Goal: Task Accomplishment & Management: Manage account settings

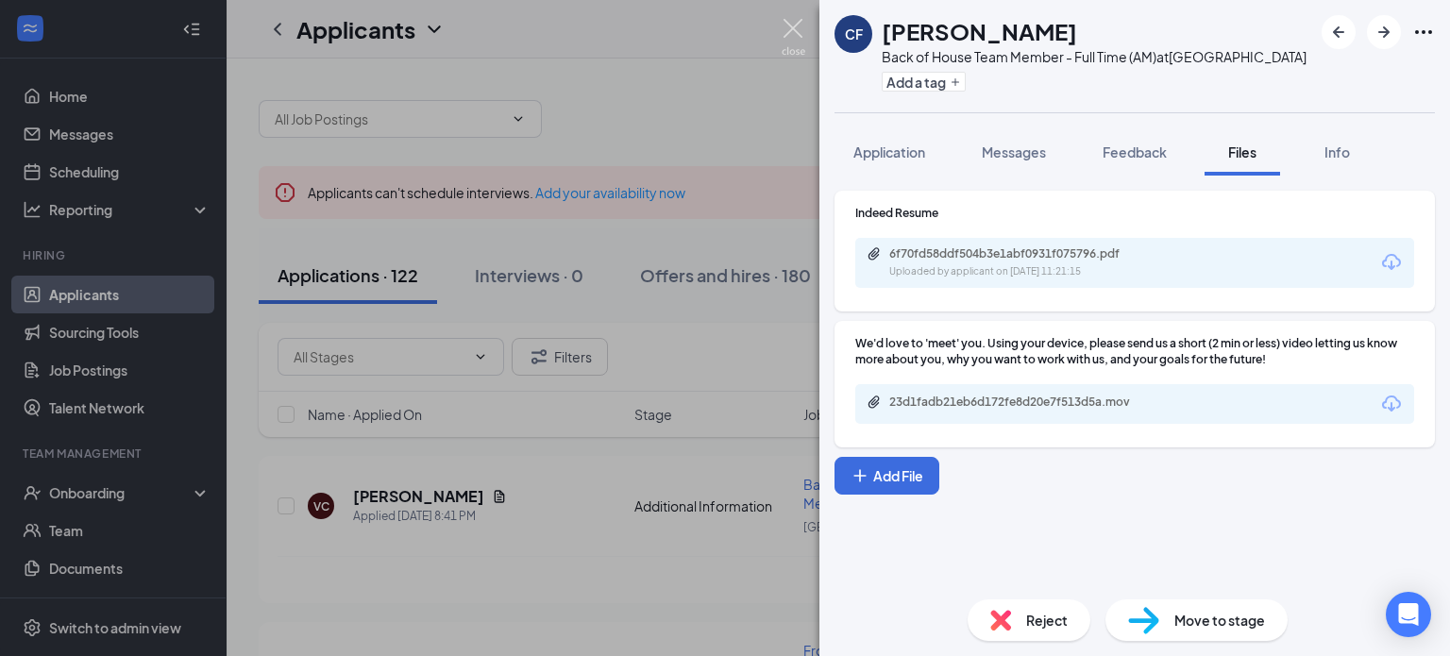
click at [789, 31] on img at bounding box center [793, 37] width 24 height 37
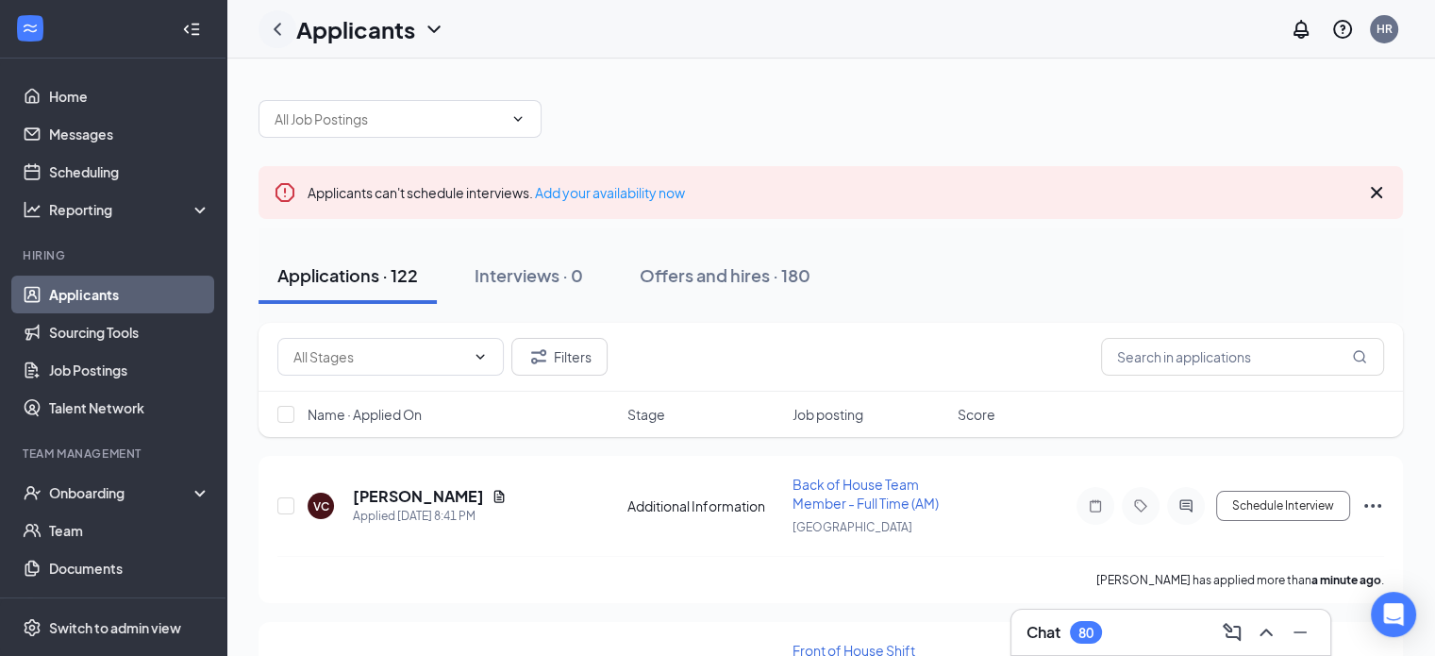
click at [286, 19] on icon "ChevronLeft" at bounding box center [277, 29] width 23 height 23
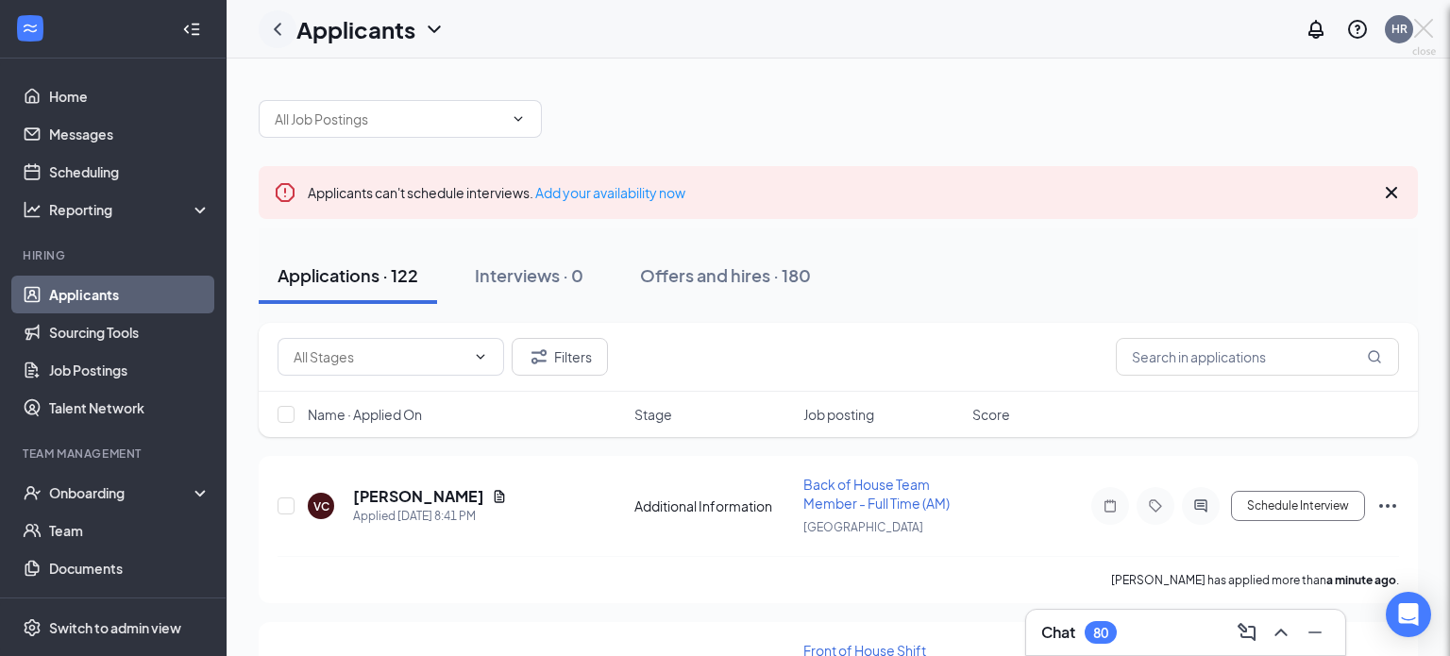
click at [286, 19] on div "CF [PERSON_NAME] Back of House Team Member - Full Time (AM) at [GEOGRAPHIC_DATA…" at bounding box center [725, 328] width 1450 height 656
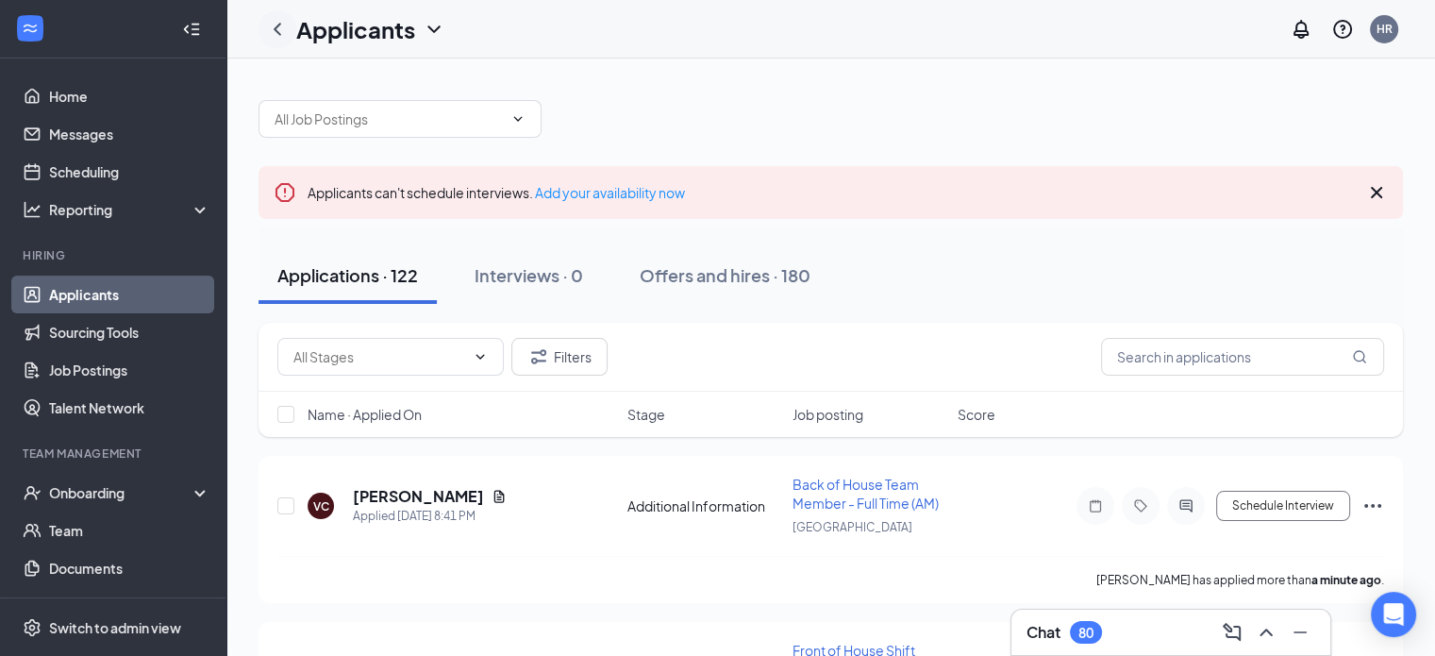
click at [275, 20] on icon "ChevronLeft" at bounding box center [277, 29] width 23 height 23
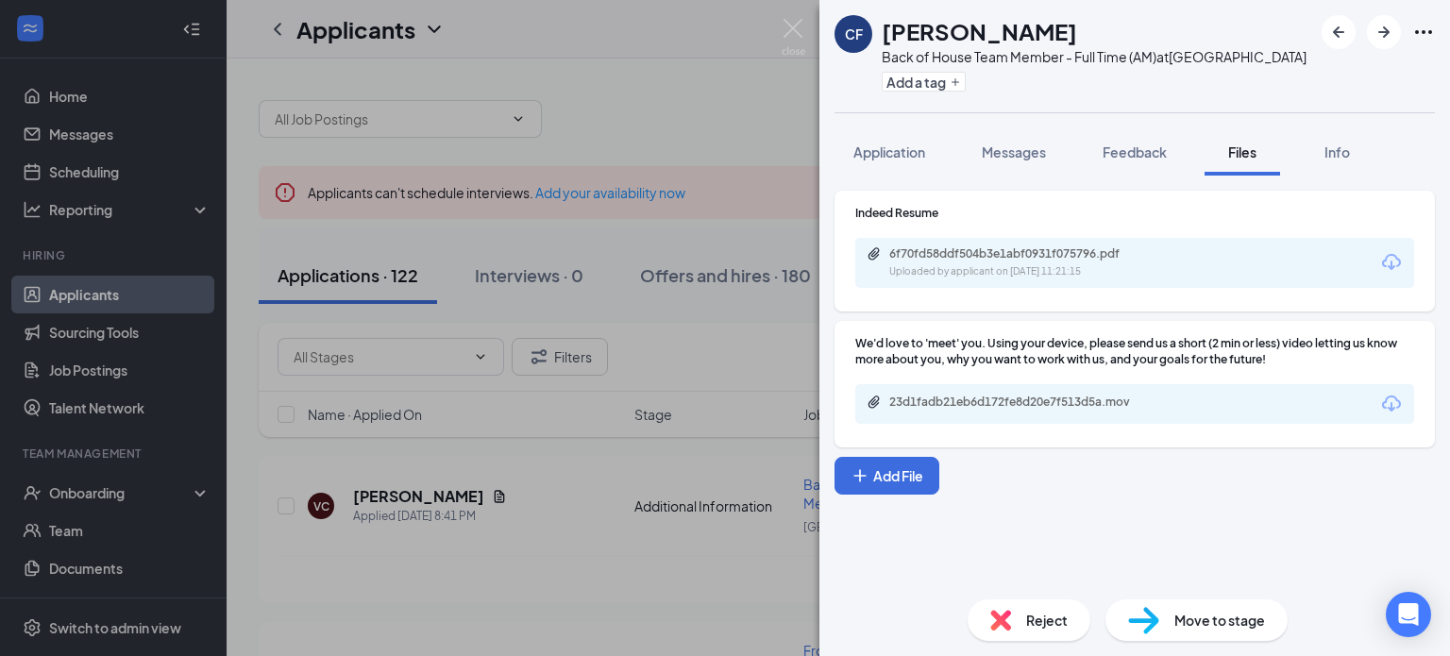
click at [790, 39] on img at bounding box center [793, 37] width 24 height 37
